Goal: Information Seeking & Learning: Compare options

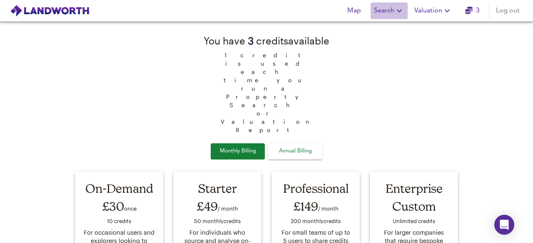
click at [391, 11] on span "Search" at bounding box center [389, 11] width 30 height 12
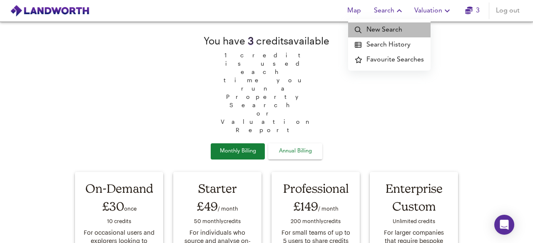
click at [396, 30] on li "New Search" at bounding box center [389, 29] width 82 height 15
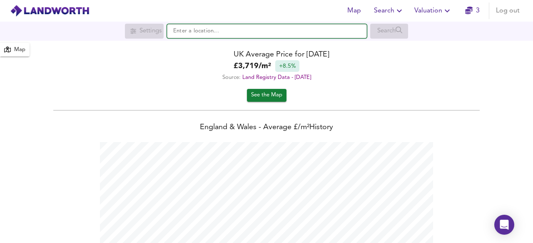
click at [208, 30] on input "text" at bounding box center [267, 31] width 200 height 14
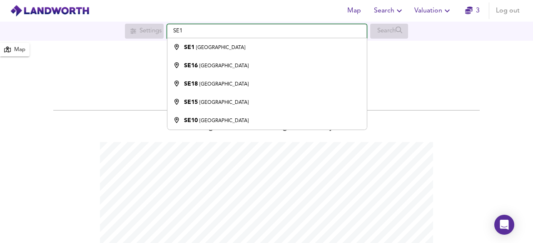
type input "London SE1"
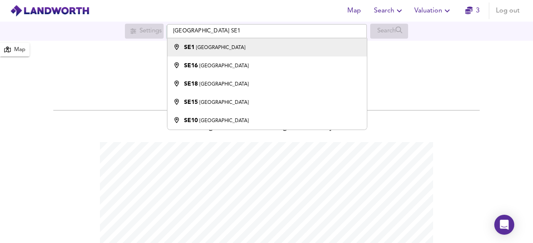
click at [205, 47] on small "[GEOGRAPHIC_DATA]" at bounding box center [220, 47] width 49 height 5
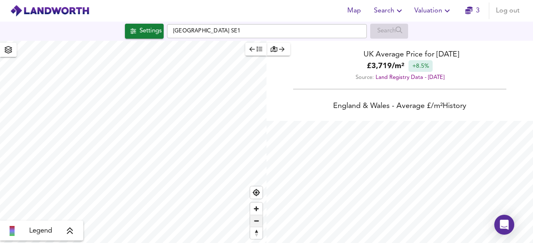
click at [256, 222] on span "Zoom out" at bounding box center [256, 222] width 12 height 12
checkbox input "false"
checkbox input "true"
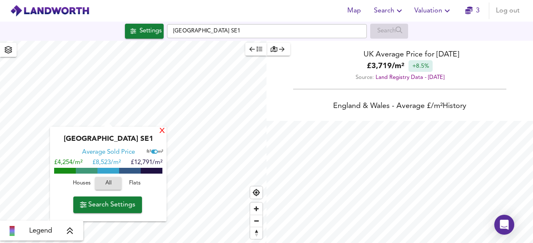
click at [161, 132] on div "X" at bounding box center [162, 132] width 7 height 8
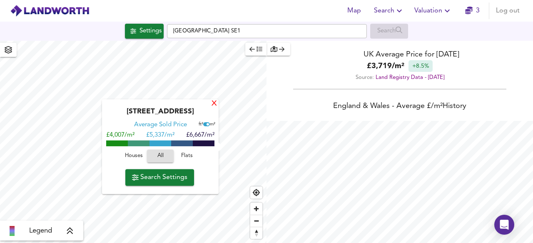
click at [215, 104] on div "X" at bounding box center [214, 104] width 7 height 8
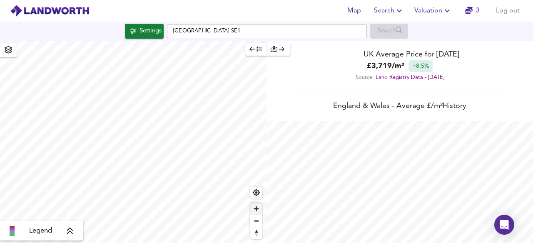
click at [280, 202] on div "Legend UK Average Price for August 2025 £ 3,719 / m² +8.5% Source: Land Registr…" at bounding box center [266, 142] width 533 height 203
click at [65, 233] on div "Legend" at bounding box center [133, 142] width 266 height 203
click at [135, 243] on html "Map Search Valuation 3 Log out Settings London SE1 Search Legend UK Average Pri…" at bounding box center [266, 121] width 533 height 243
click at [257, 222] on span "Zoom out" at bounding box center [256, 222] width 12 height 12
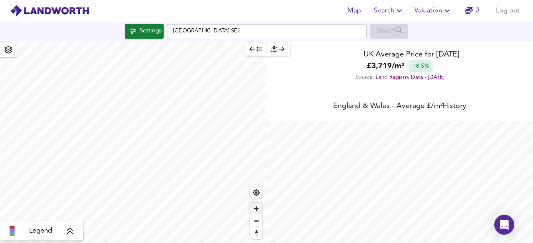
click at [255, 210] on span "Zoom in" at bounding box center [256, 209] width 12 height 12
click at [122, 35] on div "Map Search Valuation 3 Log out Settings London SE1 Search Legend UK Average Pri…" at bounding box center [266, 121] width 533 height 243
click at [257, 221] on span "Zoom out" at bounding box center [256, 222] width 12 height 12
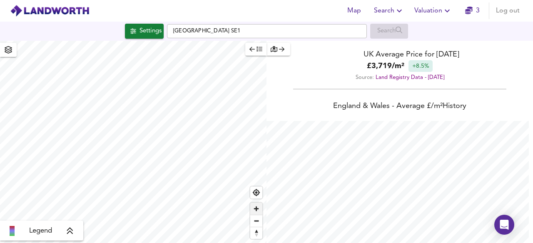
type input "201"
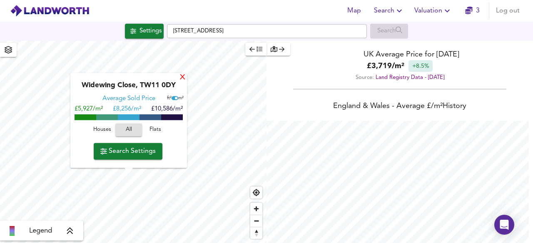
click at [182, 79] on div "X" at bounding box center [182, 78] width 7 height 8
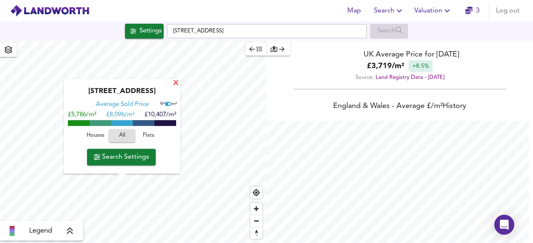
click at [176, 83] on div "X" at bounding box center [175, 84] width 7 height 8
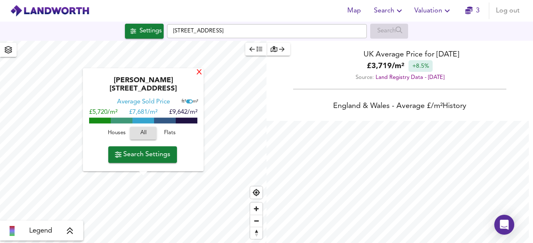
click at [197, 77] on div "X" at bounding box center [199, 73] width 7 height 8
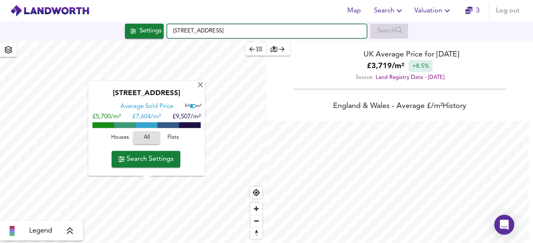
drag, startPoint x: 239, startPoint y: 32, endPoint x: 234, endPoint y: 34, distance: 5.6
click at [234, 34] on input "Munster Road, TW11 9LR" at bounding box center [267, 31] width 200 height 14
click at [250, 31] on input "Munster Road, TW11 9LR" at bounding box center [267, 31] width 200 height 14
click at [243, 29] on input "Munster Road, TW11 9LR" at bounding box center [267, 31] width 200 height 14
click at [158, 50] on div "Map Search Valuation 3 Log out Settings Munster Road, TW11 9LR Search X Cedars …" at bounding box center [266, 121] width 533 height 243
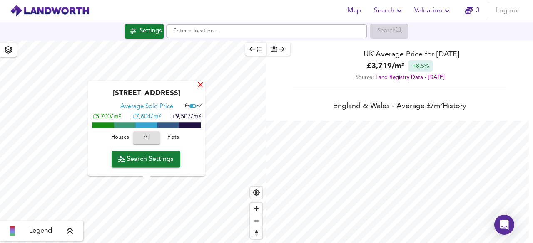
click at [201, 86] on div "X" at bounding box center [200, 86] width 7 height 8
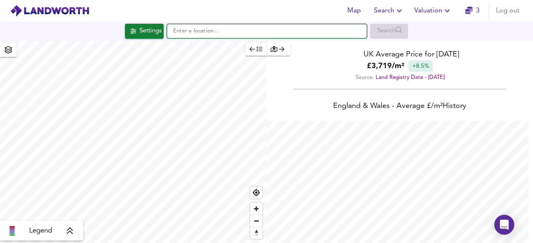
click at [187, 29] on input "text" at bounding box center [267, 31] width 200 height 14
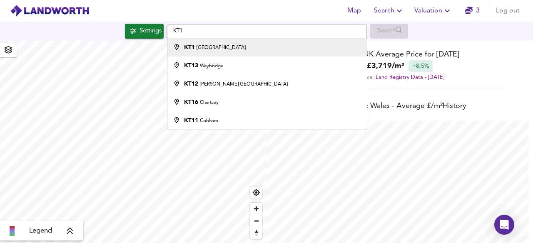
click at [221, 52] on li "KT1 Kingston upon Thames" at bounding box center [266, 47] width 199 height 18
type input "[GEOGRAPHIC_DATA] KT1"
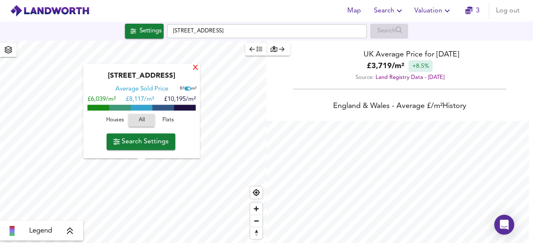
click at [195, 69] on div "X" at bounding box center [195, 69] width 7 height 8
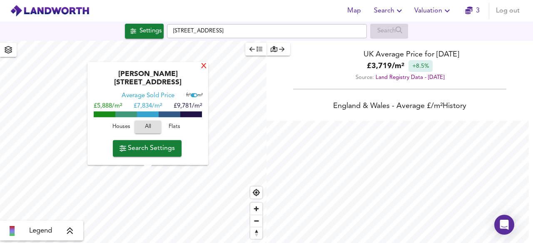
click at [201, 71] on div "X" at bounding box center [203, 67] width 7 height 8
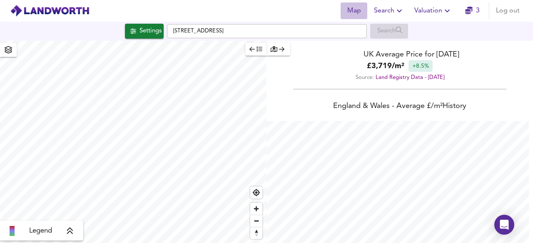
click at [359, 13] on span "Map" at bounding box center [354, 11] width 20 height 12
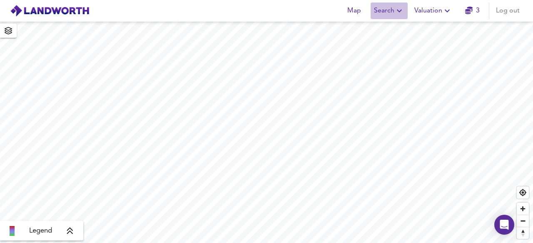
click at [390, 11] on span "Search" at bounding box center [389, 11] width 30 height 12
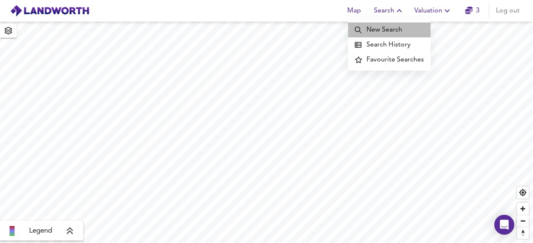
click at [388, 24] on li "New Search" at bounding box center [389, 29] width 82 height 15
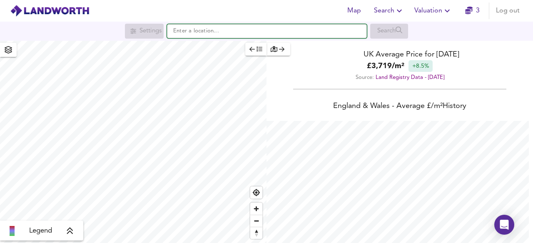
click at [197, 31] on input "text" at bounding box center [267, 31] width 200 height 14
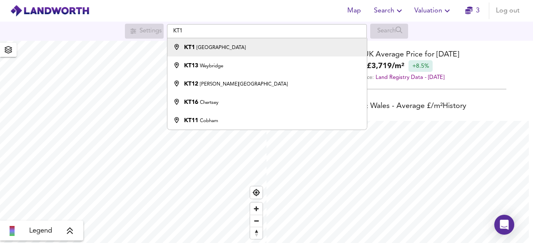
click at [211, 45] on small "[GEOGRAPHIC_DATA]" at bounding box center [220, 47] width 49 height 5
type input "[GEOGRAPHIC_DATA] KT1"
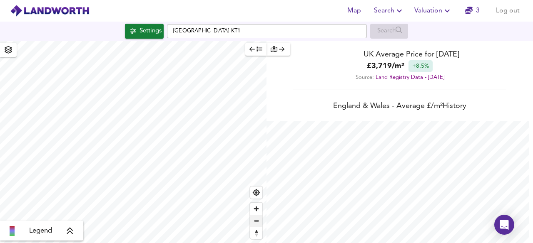
checkbox input "false"
checkbox input "true"
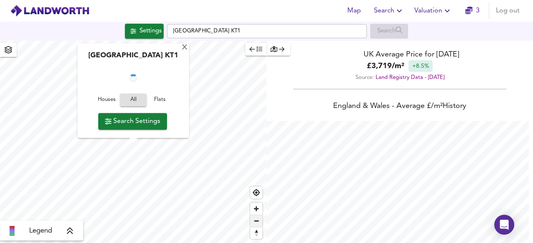
click at [254, 224] on span "Zoom out" at bounding box center [256, 222] width 12 height 12
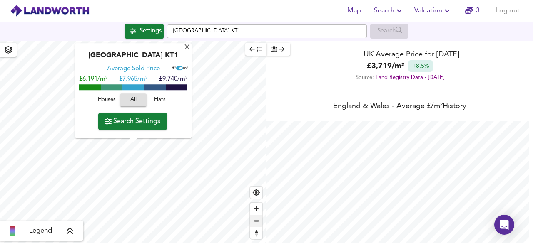
click at [254, 224] on span "Zoom out" at bounding box center [256, 222] width 12 height 12
click at [187, 47] on div "X" at bounding box center [187, 48] width 7 height 8
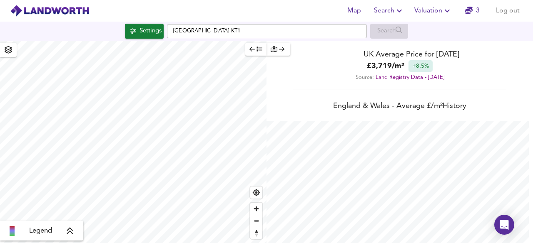
type input "14745"
click at [257, 220] on span "Zoom out" at bounding box center [256, 222] width 12 height 12
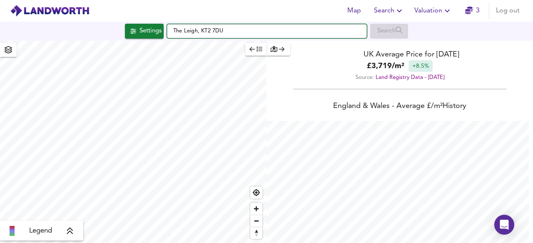
click at [229, 32] on input "The Leigh, KT2 7DU" at bounding box center [267, 31] width 200 height 14
drag, startPoint x: 226, startPoint y: 30, endPoint x: 167, endPoint y: 32, distance: 58.3
click at [167, 32] on input "The Leigh, KT2 7DU" at bounding box center [267, 31] width 200 height 14
click at [226, 35] on input "The Leigh, KT2 7DU" at bounding box center [267, 31] width 200 height 14
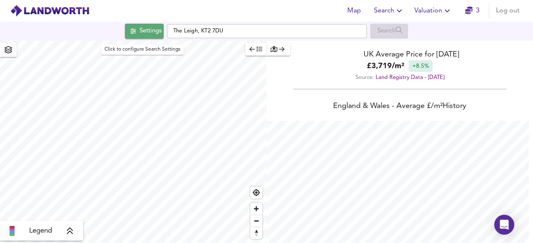
click at [141, 36] on div "Settings" at bounding box center [150, 31] width 22 height 11
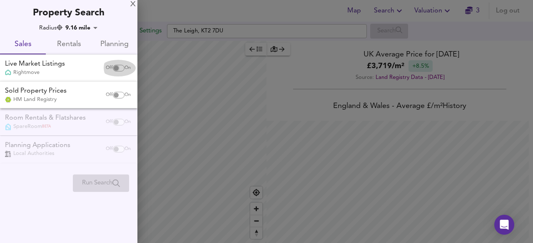
click at [119, 70] on input "checkbox" at bounding box center [116, 68] width 20 height 7
checkbox input "true"
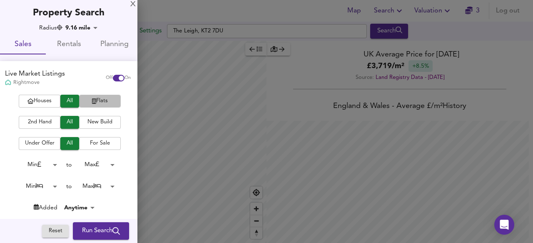
click at [100, 104] on span "Flats" at bounding box center [99, 102] width 33 height 10
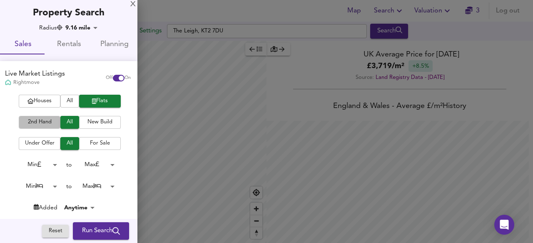
click at [44, 123] on span "2nd Hand" at bounding box center [39, 123] width 33 height 10
click at [91, 143] on span "For Sale" at bounding box center [99, 144] width 33 height 10
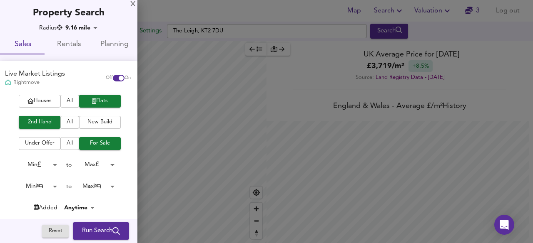
click at [49, 162] on body "Map Search Valuation 3 Log out Settings [GEOGRAPHIC_DATA] 7DU Search Legend UK …" at bounding box center [266, 121] width 533 height 243
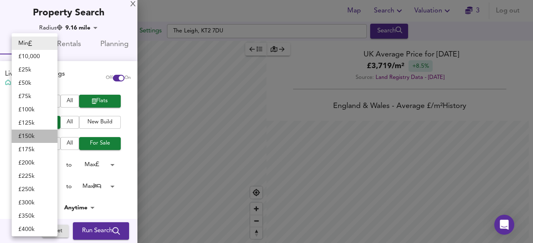
click at [34, 137] on li "£ 150k" at bounding box center [35, 136] width 46 height 13
type input "150000"
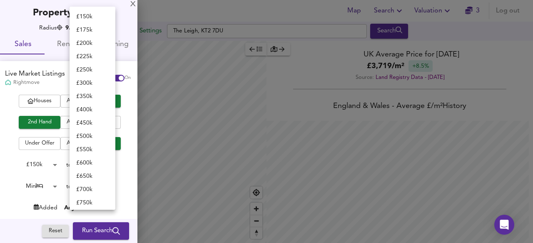
scroll to position [283, 0]
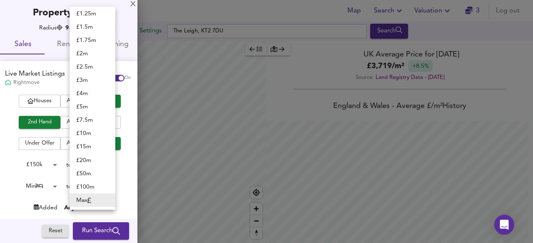
click at [110, 165] on body "Map Search Valuation 3 Log out Settings [GEOGRAPHIC_DATA] 7DU Search Legend UK …" at bounding box center [266, 121] width 533 height 243
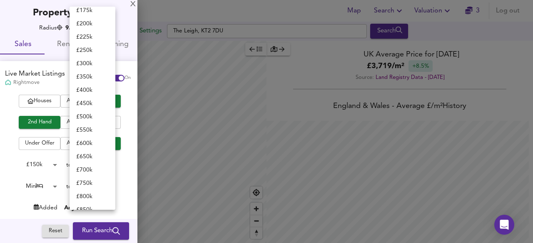
scroll to position [0, 0]
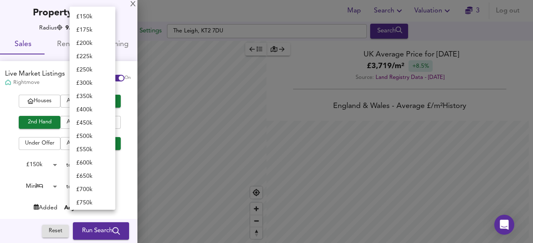
click at [92, 84] on li "£ 300k" at bounding box center [93, 83] width 46 height 13
type input "300000"
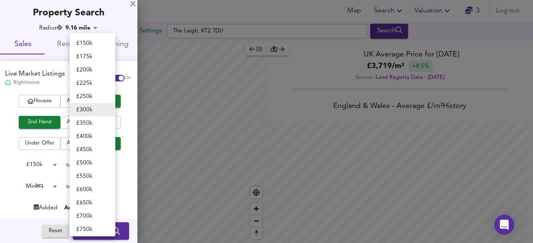
click at [97, 164] on body "Map Search Valuation 3 Log out Settings [GEOGRAPHIC_DATA] 7DU Search Legend UK …" at bounding box center [266, 121] width 533 height 243
click at [93, 109] on li "£ 300k" at bounding box center [93, 109] width 46 height 13
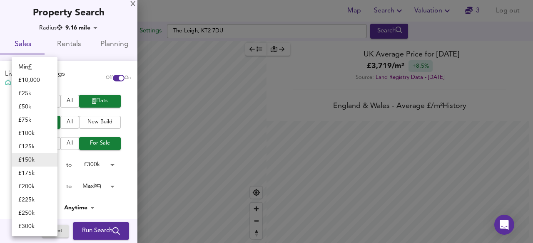
click at [55, 163] on body "Map Search Valuation 3 Log out Settings [GEOGRAPHIC_DATA] 7DU Search Legend UK …" at bounding box center [266, 121] width 533 height 243
click at [32, 173] on li "£ 175k" at bounding box center [35, 173] width 46 height 13
type input "175000"
click at [52, 186] on body "Map Search Valuation 3 Log out Settings [GEOGRAPHIC_DATA] 7DU Search Legend UK …" at bounding box center [266, 121] width 533 height 243
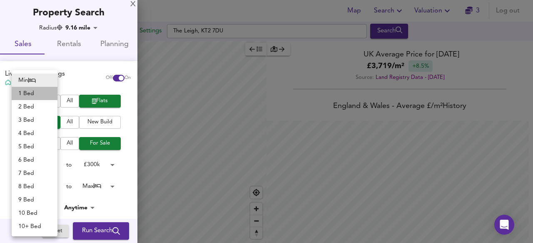
click at [29, 94] on li "1 Bed" at bounding box center [35, 93] width 46 height 13
type input "1"
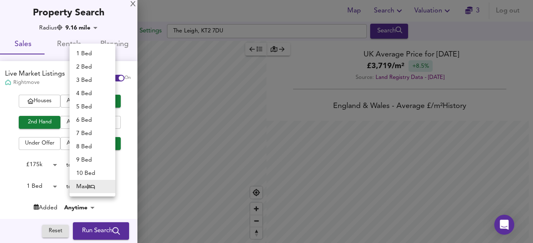
click at [109, 189] on body "Map Search Valuation 3 Log out Settings [GEOGRAPHIC_DATA] 7DU Search Legend UK …" at bounding box center [266, 121] width 533 height 243
click at [90, 62] on li "2 Bed" at bounding box center [93, 66] width 46 height 13
type input "2"
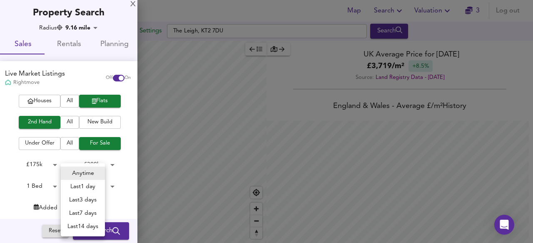
click at [92, 208] on body "Map Search Valuation 3 Log out Settings [GEOGRAPHIC_DATA] 7DU Search Legend UK …" at bounding box center [266, 121] width 533 height 243
click at [113, 205] on div at bounding box center [266, 121] width 533 height 243
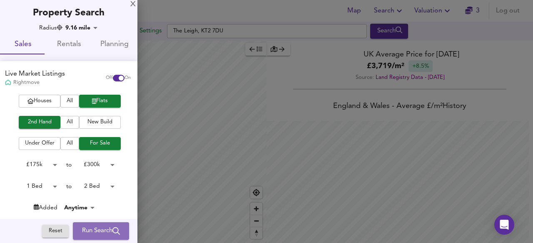
click at [92, 231] on span "Run Search" at bounding box center [101, 231] width 38 height 11
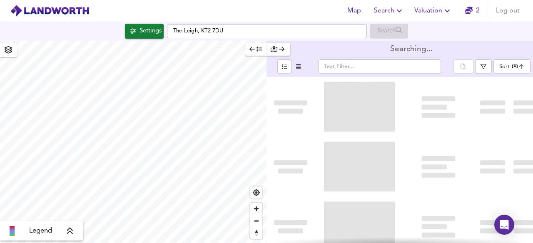
type input "bestdeal"
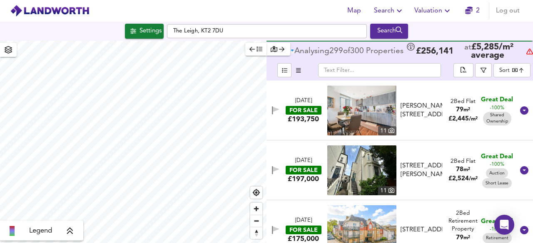
click at [251, 52] on icon "button" at bounding box center [251, 49] width 5 height 6
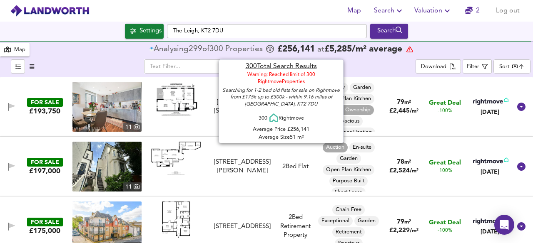
click at [251, 49] on div "Analysing 299 of 300 Propert ies" at bounding box center [206, 49] width 115 height 8
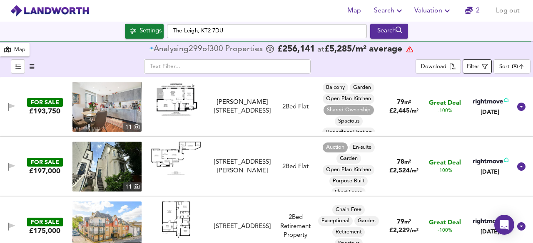
click at [179, 98] on img at bounding box center [176, 99] width 50 height 35
click at [472, 67] on div "Filter" at bounding box center [473, 67] width 12 height 10
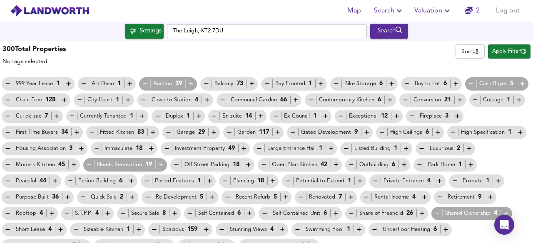
click at [401, 87] on span "Buy to Let 6" at bounding box center [431, 84] width 61 height 9
click at [403, 87] on icon "button" at bounding box center [406, 83] width 7 height 7
click at [143, 83] on icon "button" at bounding box center [145, 83] width 7 height 7
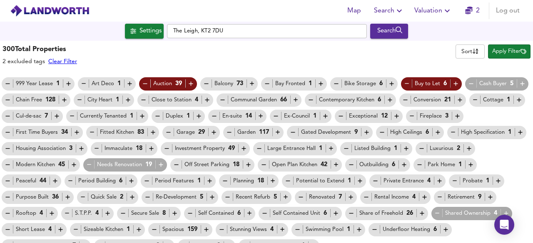
scroll to position [10, 0]
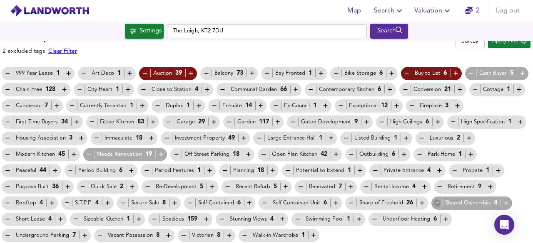
click at [434, 207] on icon "button" at bounding box center [437, 203] width 7 height 7
click at [436, 191] on icon "button" at bounding box center [439, 187] width 7 height 7
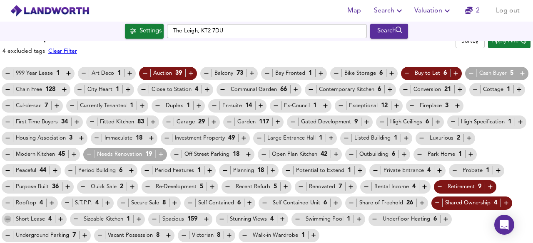
click at [11, 221] on icon "button" at bounding box center [7, 219] width 7 height 7
click at [76, 104] on icon "button" at bounding box center [72, 105] width 7 height 7
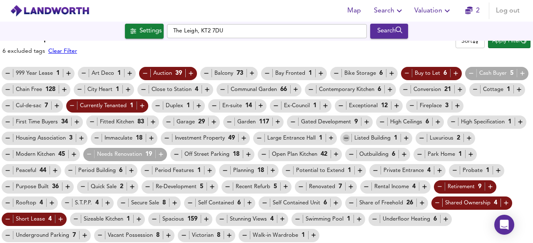
click at [343, 142] on icon "button" at bounding box center [346, 138] width 7 height 7
click at [416, 159] on div "Park Home 1" at bounding box center [445, 154] width 58 height 9
click at [416, 158] on icon "button" at bounding box center [419, 154] width 7 height 7
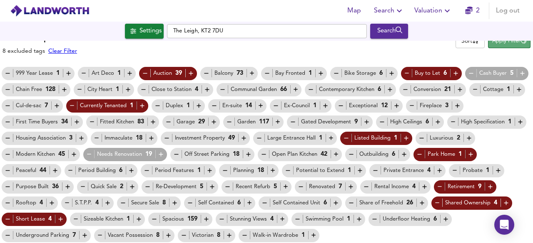
click at [504, 45] on span "Apply Filter" at bounding box center [509, 42] width 34 height 10
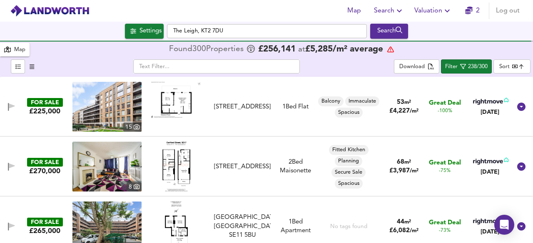
scroll to position [0, 0]
click at [170, 161] on img at bounding box center [176, 167] width 28 height 50
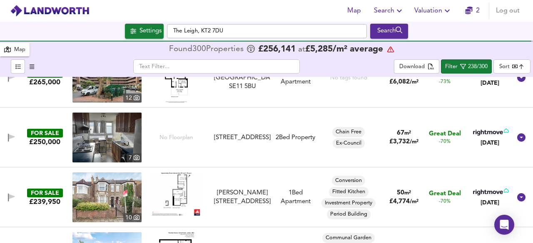
scroll to position [150, 0]
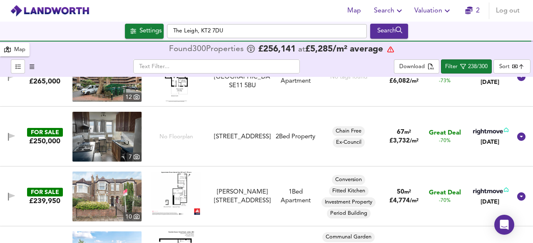
click at [118, 139] on img at bounding box center [106, 137] width 69 height 50
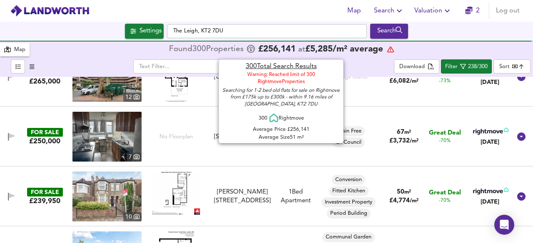
click at [226, 52] on div "Found 300 Propert ies" at bounding box center [207, 49] width 77 height 8
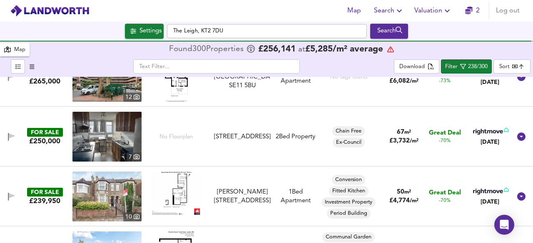
click at [180, 189] on img at bounding box center [176, 194] width 50 height 44
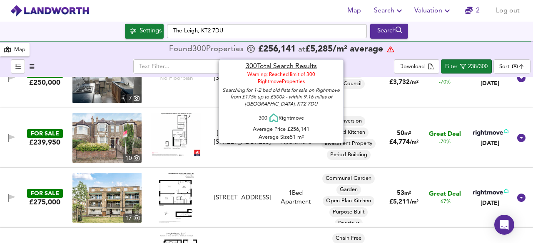
scroll to position [216, 0]
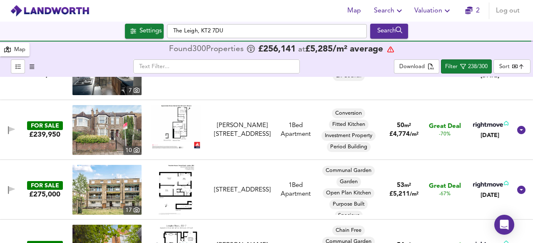
click at [171, 186] on img at bounding box center [176, 190] width 35 height 50
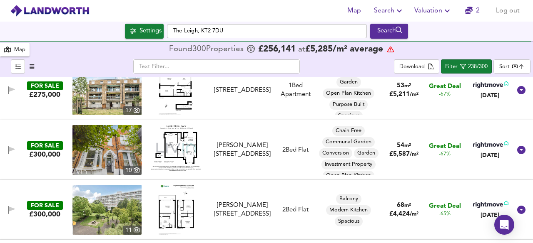
scroll to position [333, 0]
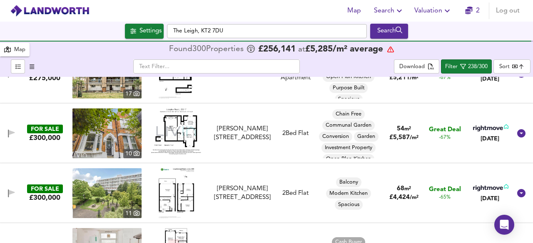
click at [185, 130] on img at bounding box center [176, 132] width 50 height 46
click at [377, 132] on div "Chain Free Communal Garden Conversion Garden Investment Property Open Plan Kitc…" at bounding box center [348, 134] width 63 height 50
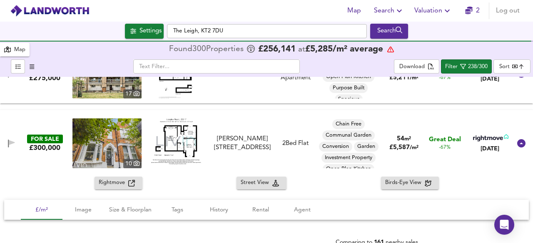
click at [378, 155] on div "FOR SALE £300,000 [STREET_ADDRESS][PERSON_NAME][PERSON_NAME] 2 Bed Flat Chain F…" at bounding box center [256, 144] width 509 height 50
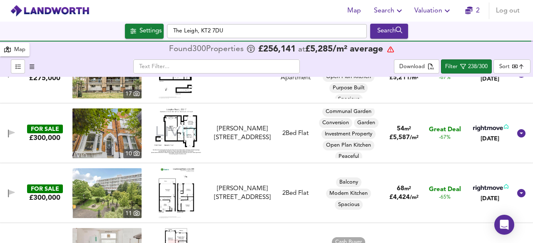
click at [105, 144] on img at bounding box center [106, 134] width 69 height 50
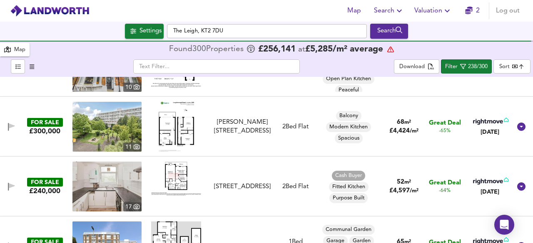
scroll to position [416, 0]
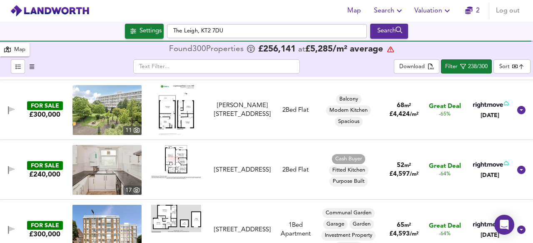
click at [126, 154] on img at bounding box center [106, 170] width 69 height 50
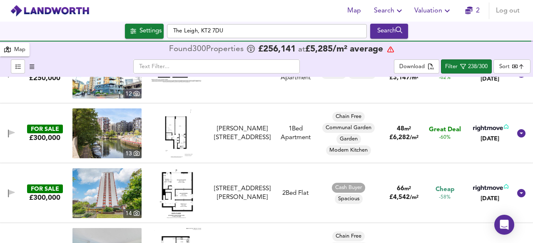
scroll to position [649, 0]
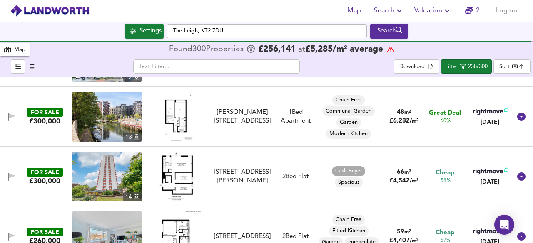
click at [119, 107] on img at bounding box center [106, 117] width 69 height 50
click at [171, 114] on img at bounding box center [176, 117] width 35 height 50
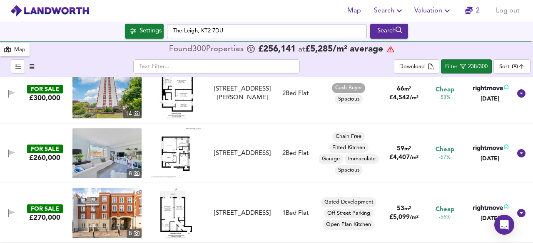
scroll to position [749, 0]
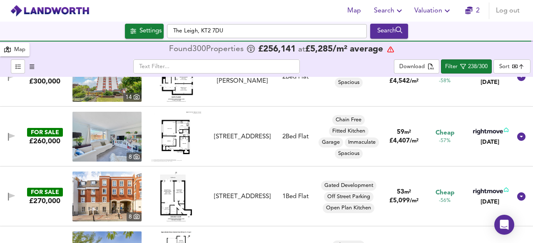
click at [178, 135] on img at bounding box center [176, 137] width 50 height 50
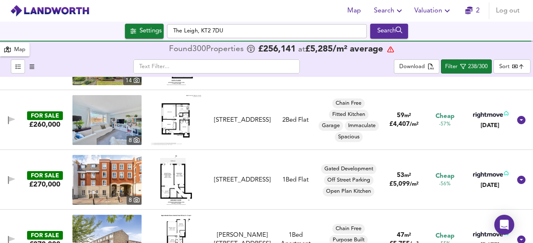
click at [178, 121] on img at bounding box center [176, 120] width 50 height 50
